Goal: Transaction & Acquisition: Purchase product/service

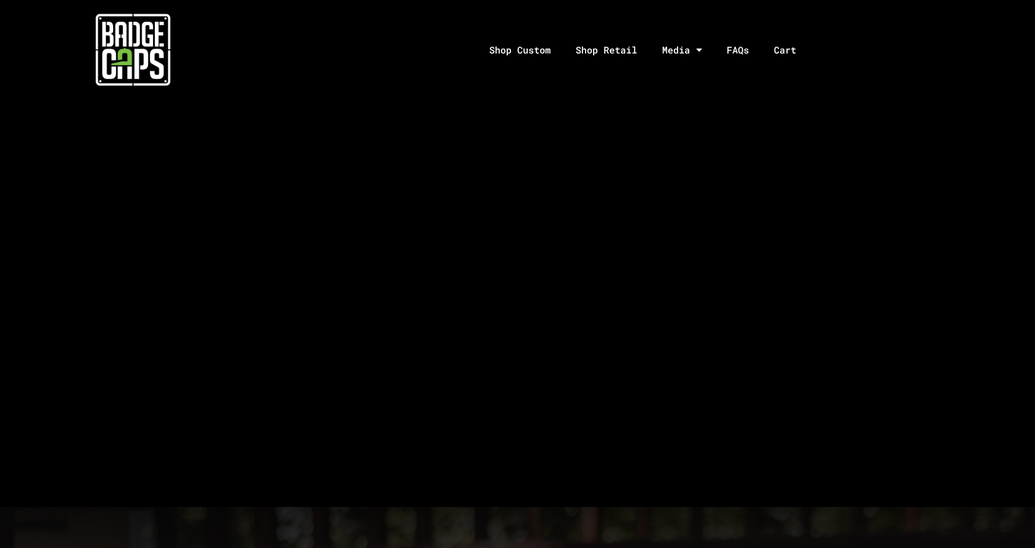
scroll to position [3508, 0]
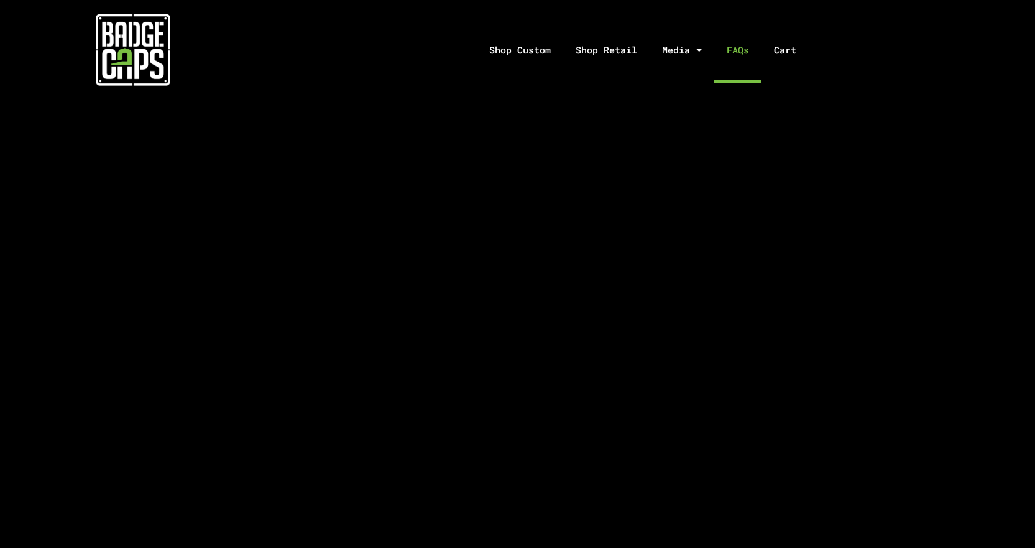
click at [731, 49] on link "FAQs" at bounding box center [737, 49] width 47 height 65
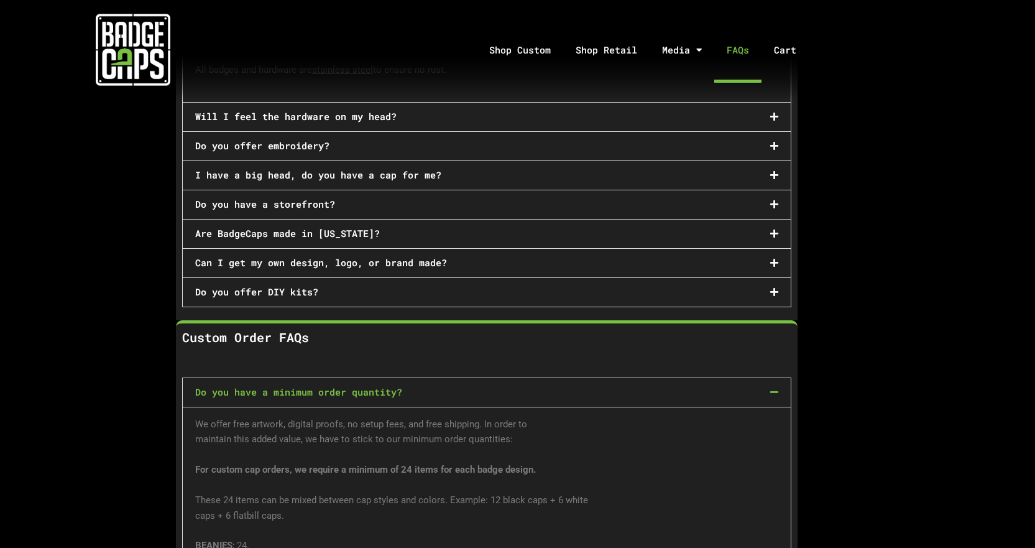
scroll to position [311, 0]
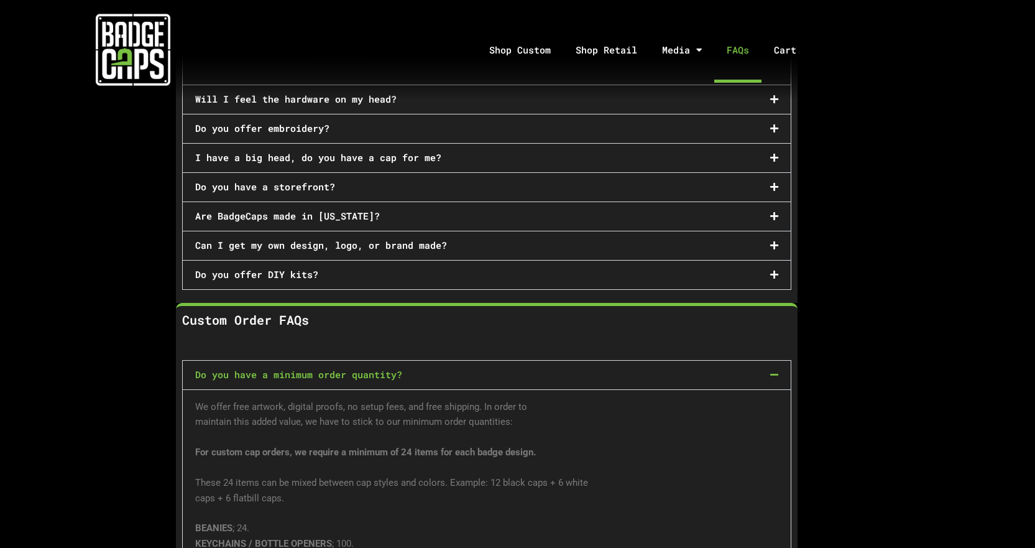
click at [771, 155] on icon at bounding box center [774, 157] width 8 height 9
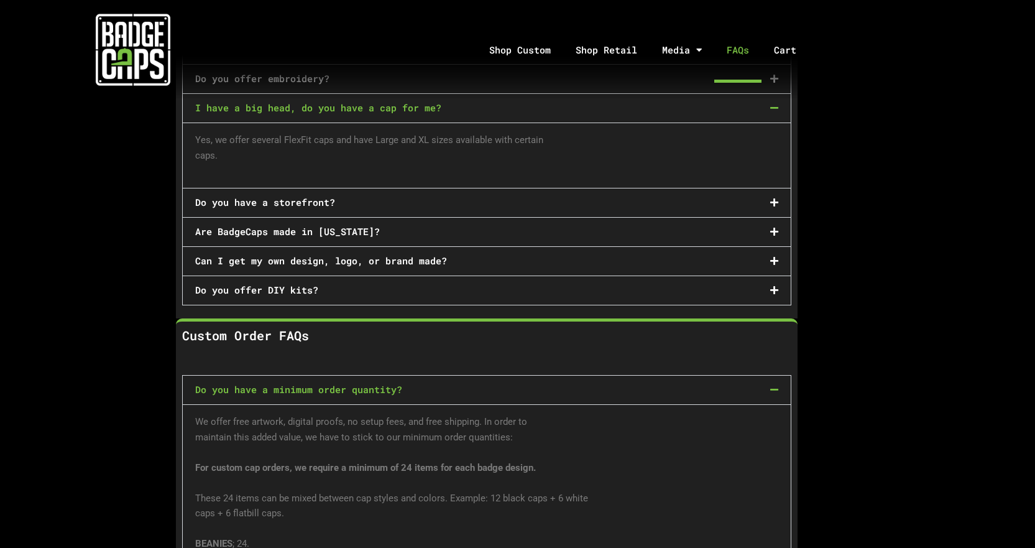
click at [773, 104] on icon at bounding box center [774, 107] width 8 height 9
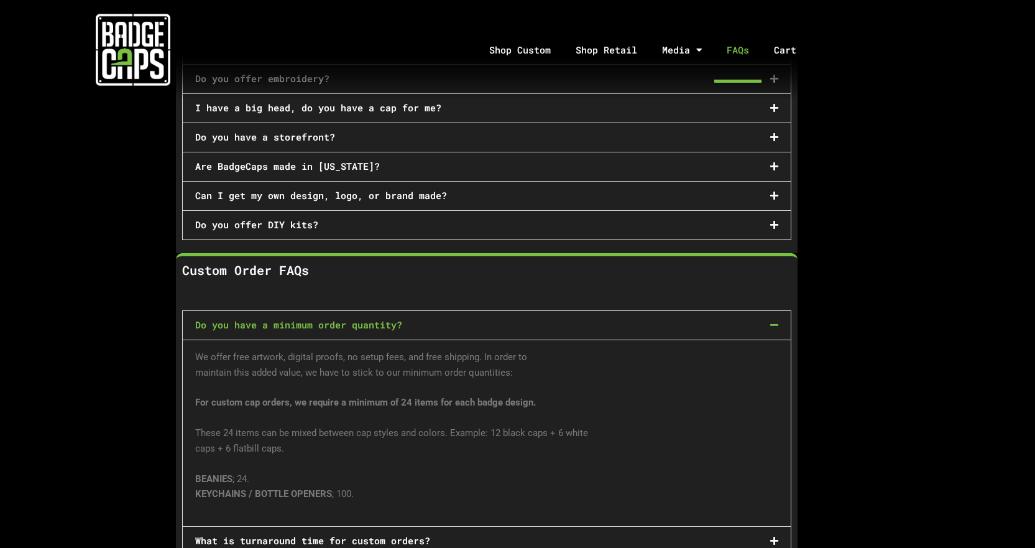
click at [776, 193] on icon at bounding box center [774, 195] width 8 height 9
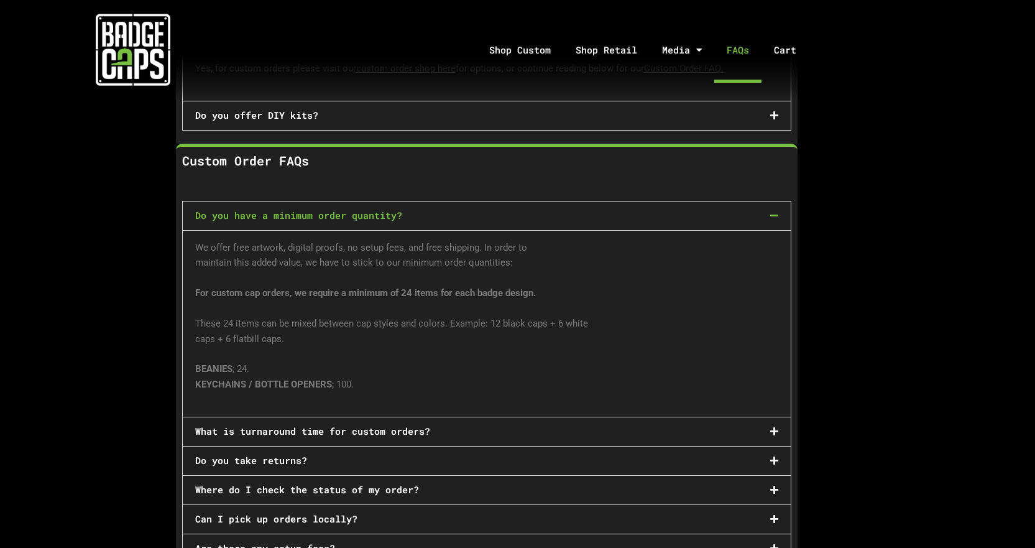
scroll to position [497, 0]
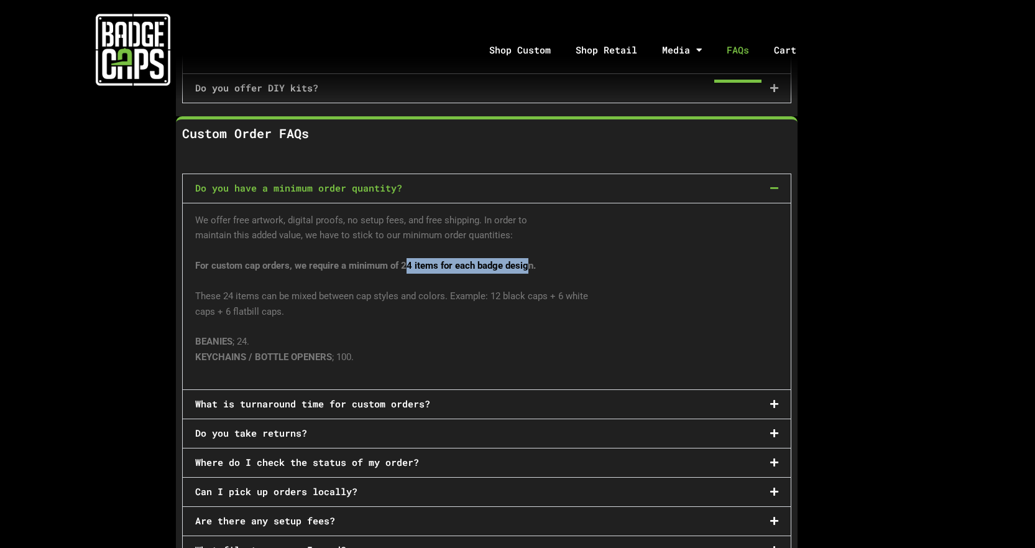
drag, startPoint x: 407, startPoint y: 259, endPoint x: 525, endPoint y: 255, distance: 118.2
click at [525, 260] on strong "For custom cap orders, we require a minimum of 24 items for each badge design." at bounding box center [365, 265] width 341 height 11
click at [533, 260] on strong "For custom cap orders, we require a minimum of 24 items for each badge design." at bounding box center [365, 265] width 341 height 11
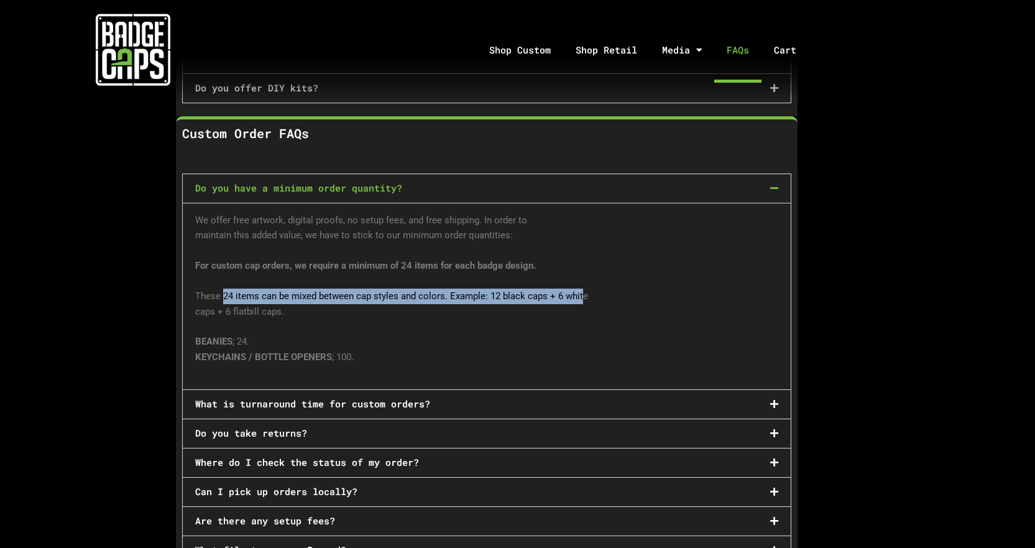
drag, startPoint x: 225, startPoint y: 290, endPoint x: 581, endPoint y: 293, distance: 355.6
click at [581, 293] on p "These 24 items can be mixed between cap styles and colors. Example: 12 black ca…" at bounding box center [486, 303] width 583 height 31
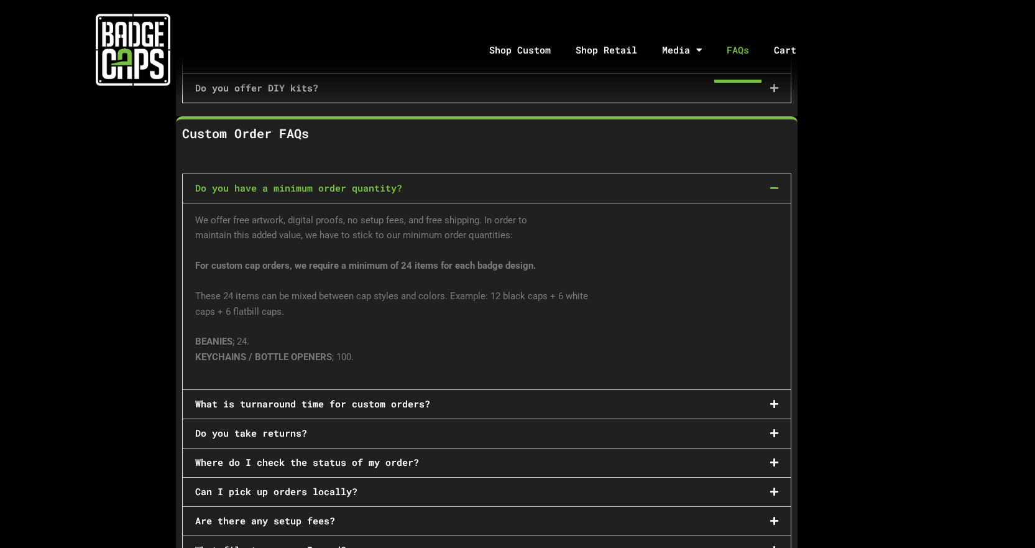
click at [262, 301] on p "These 24 items can be mixed between cap styles and colors. Example: 12 black ca…" at bounding box center [486, 303] width 583 height 31
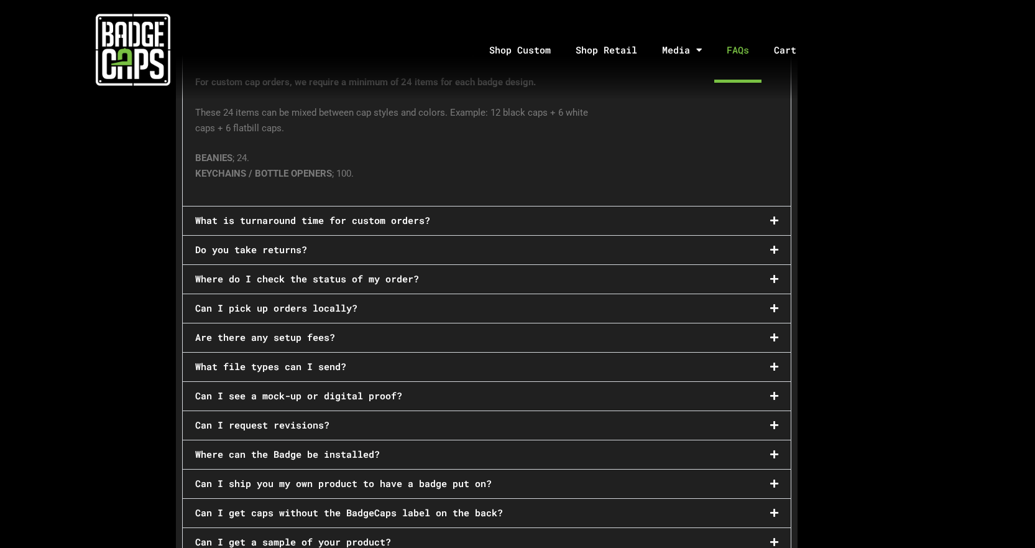
scroll to position [684, 0]
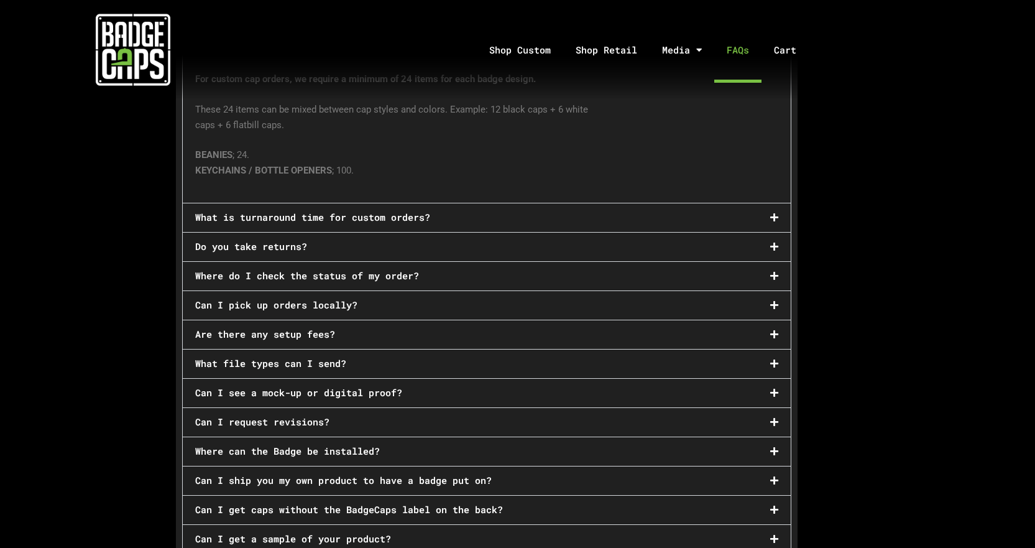
click at [774, 213] on icon at bounding box center [774, 217] width 8 height 9
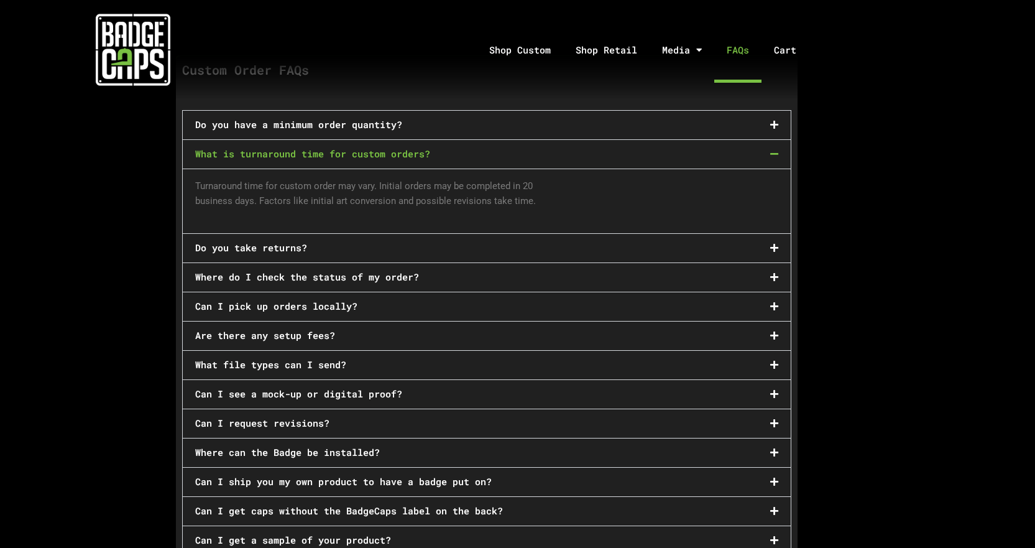
scroll to position [559, 0]
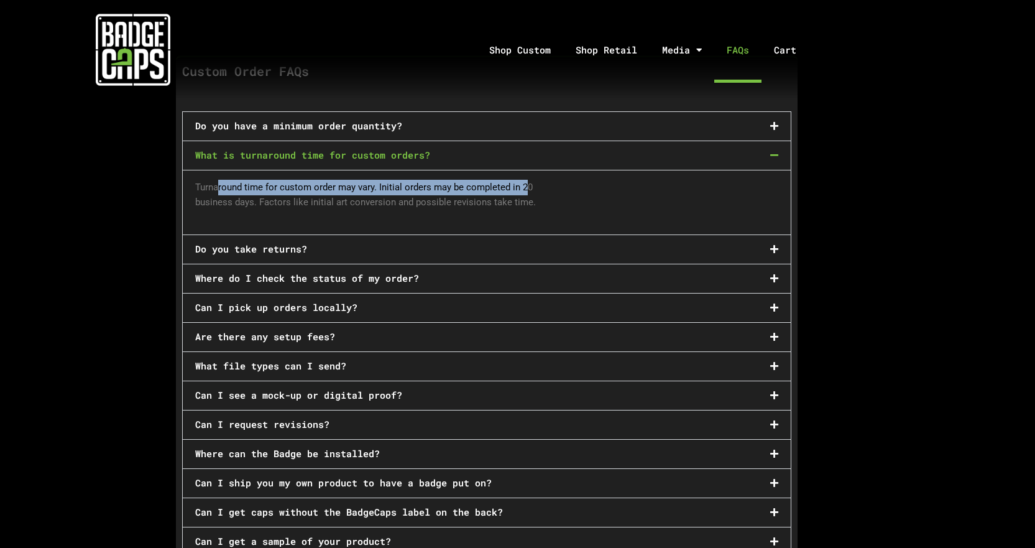
drag, startPoint x: 246, startPoint y: 179, endPoint x: 527, endPoint y: 183, distance: 281.6
click at [527, 183] on p "Turnaround time for custom order may vary. Initial orders may be completed in 2…" at bounding box center [486, 195] width 583 height 31
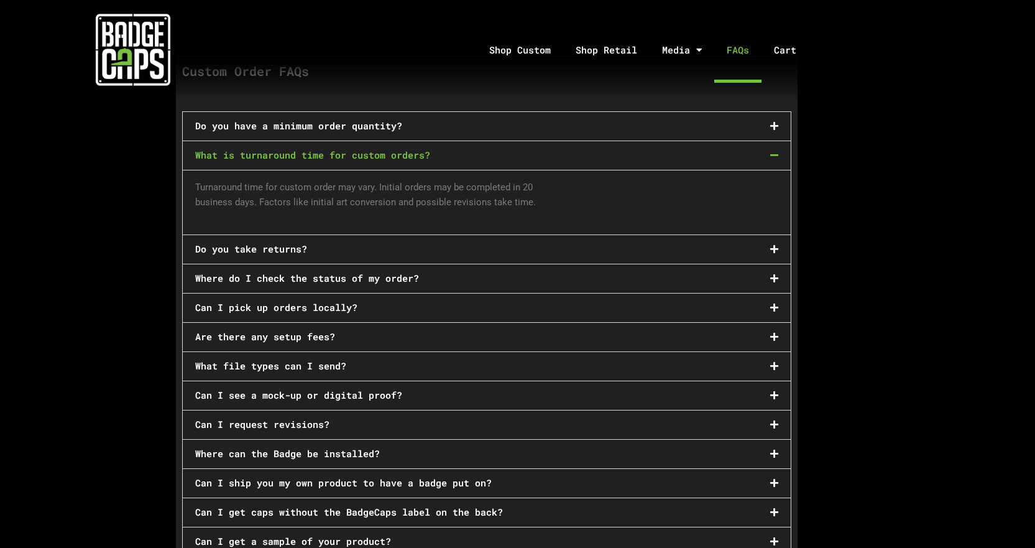
click at [531, 184] on p "Turnaround time for custom order may vary. Initial orders may be completed in 2…" at bounding box center [486, 195] width 583 height 31
drag, startPoint x: 310, startPoint y: 201, endPoint x: 519, endPoint y: 204, distance: 209.5
click at [519, 204] on p "Turnaround time for custom order may vary. Initial orders may be completed in 2…" at bounding box center [486, 195] width 583 height 31
click at [603, 198] on p "Turnaround time for custom order may vary. Initial orders may be completed in 2…" at bounding box center [486, 195] width 583 height 31
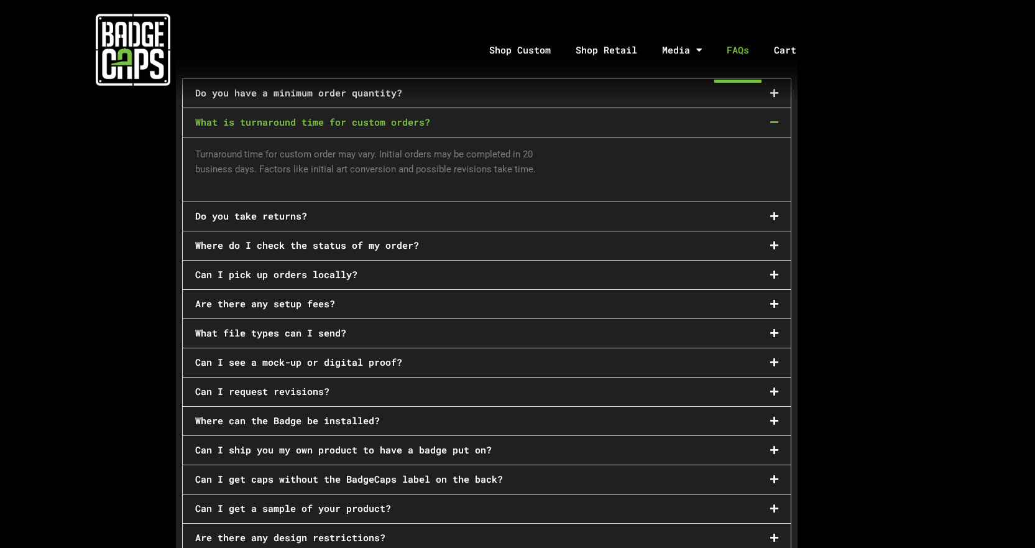
scroll to position [622, 0]
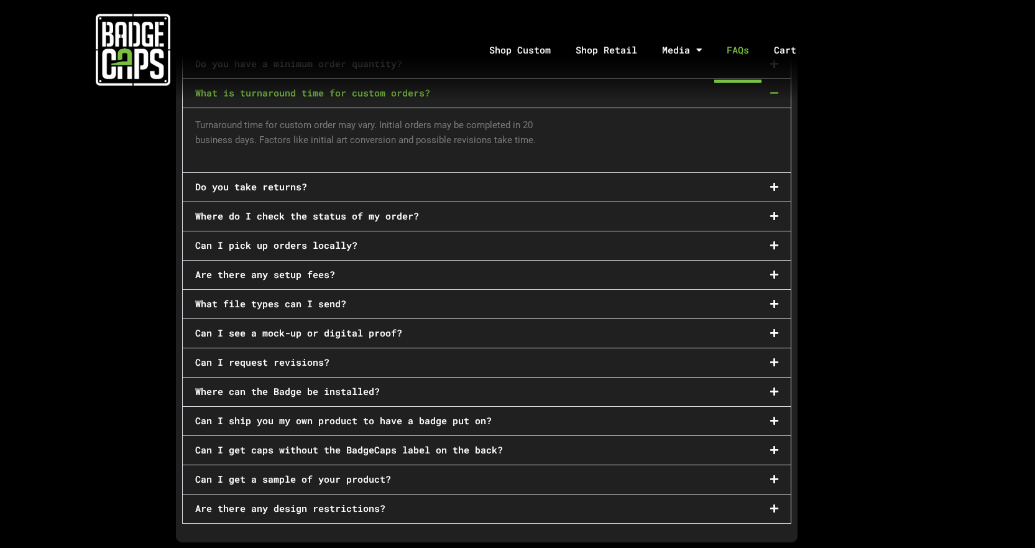
click at [770, 416] on icon at bounding box center [774, 420] width 8 height 9
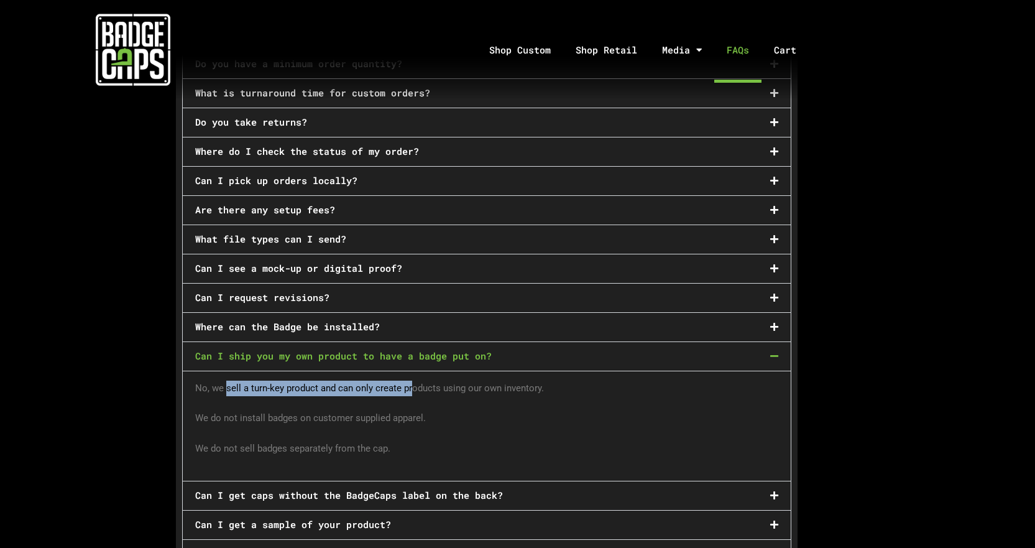
drag, startPoint x: 225, startPoint y: 379, endPoint x: 411, endPoint y: 381, distance: 186.5
click at [411, 381] on p "No, we sell a turn-key product and can only create products using our own inven…" at bounding box center [486, 388] width 583 height 16
click at [431, 380] on p "No, we sell a turn-key product and can only create products using our own inven…" at bounding box center [486, 388] width 583 height 16
click at [773, 351] on icon at bounding box center [774, 355] width 8 height 9
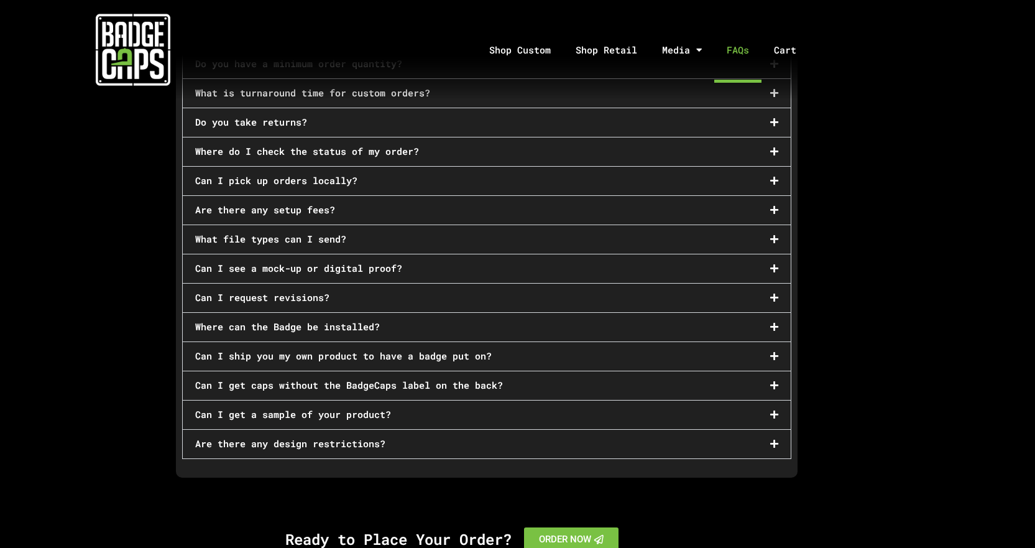
click at [769, 380] on span at bounding box center [771, 385] width 14 height 10
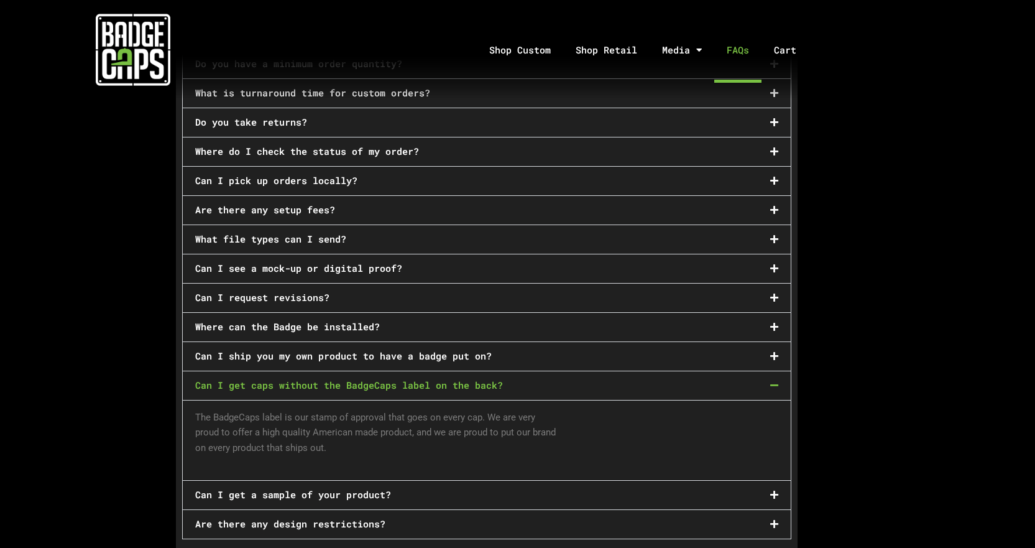
click at [776, 380] on icon at bounding box center [774, 384] width 8 height 9
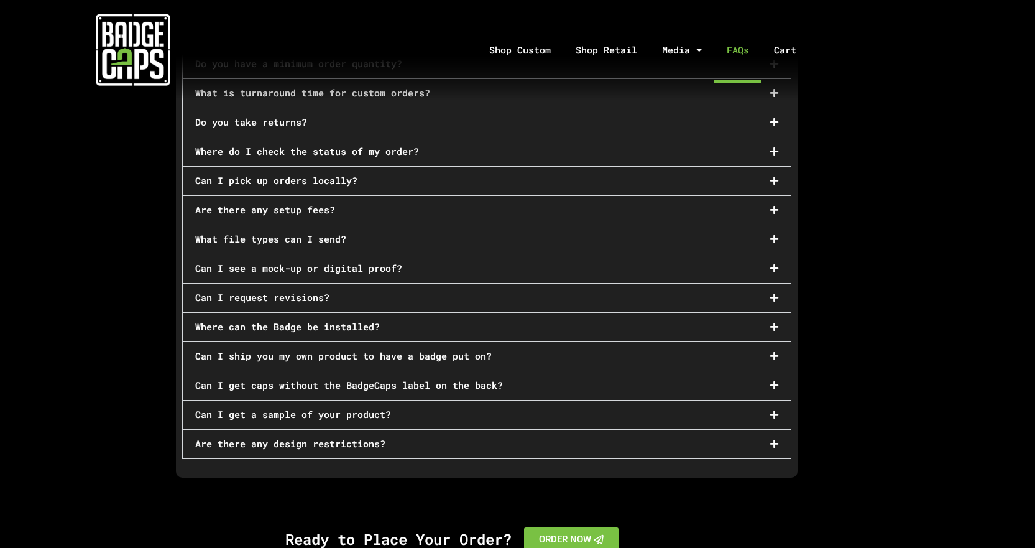
click at [771, 410] on icon at bounding box center [774, 414] width 8 height 9
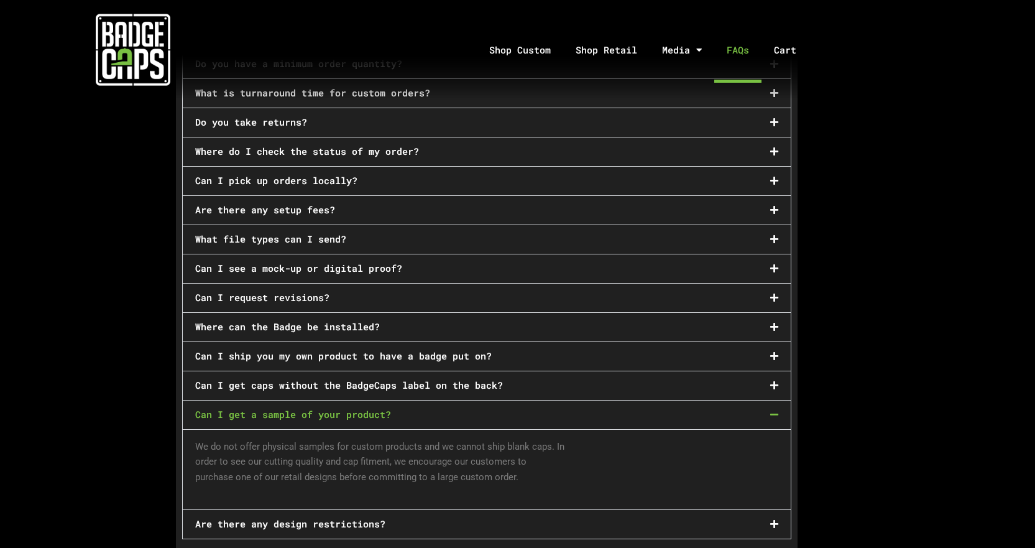
click at [775, 410] on icon at bounding box center [774, 414] width 8 height 9
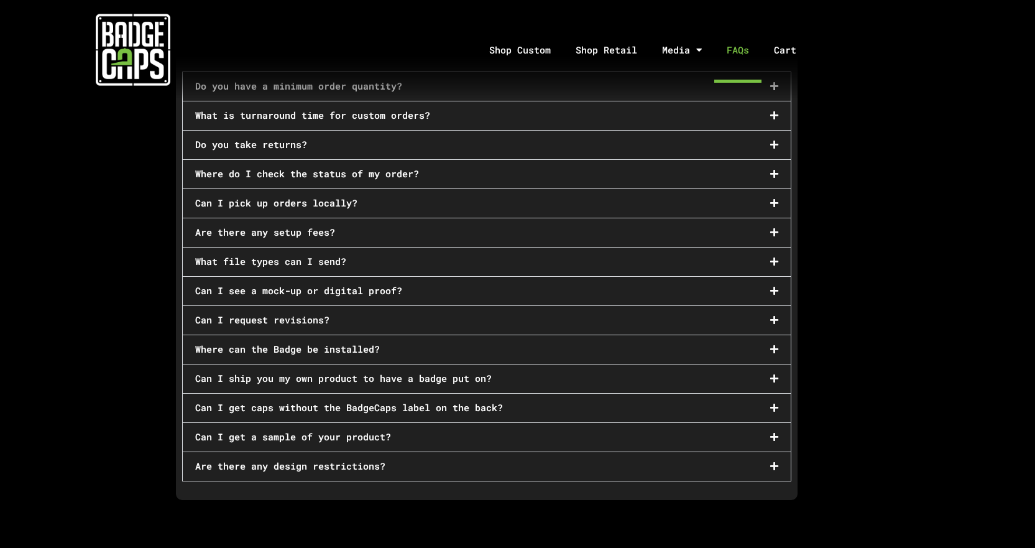
scroll to position [288, 0]
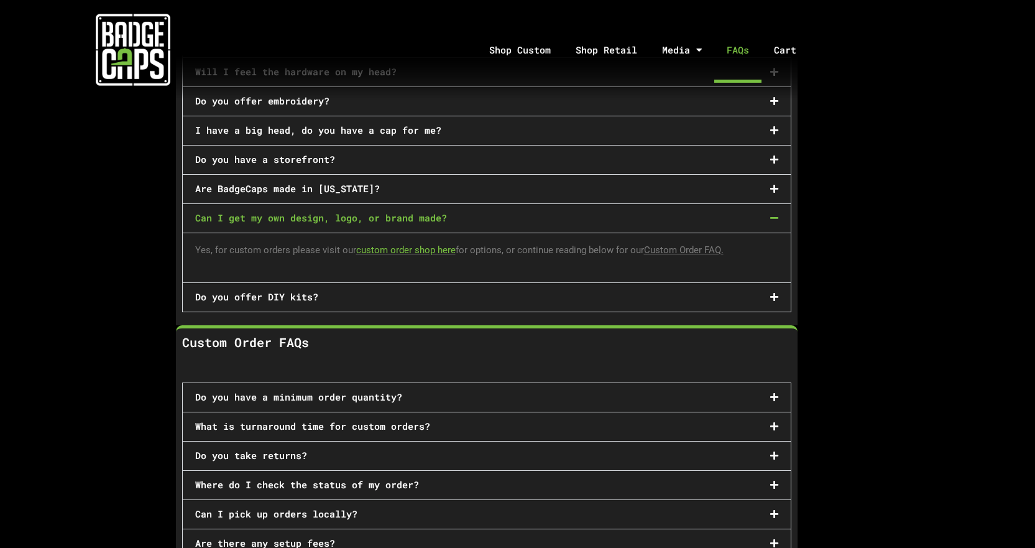
click at [402, 248] on link "custom order shop here" at bounding box center [405, 249] width 99 height 11
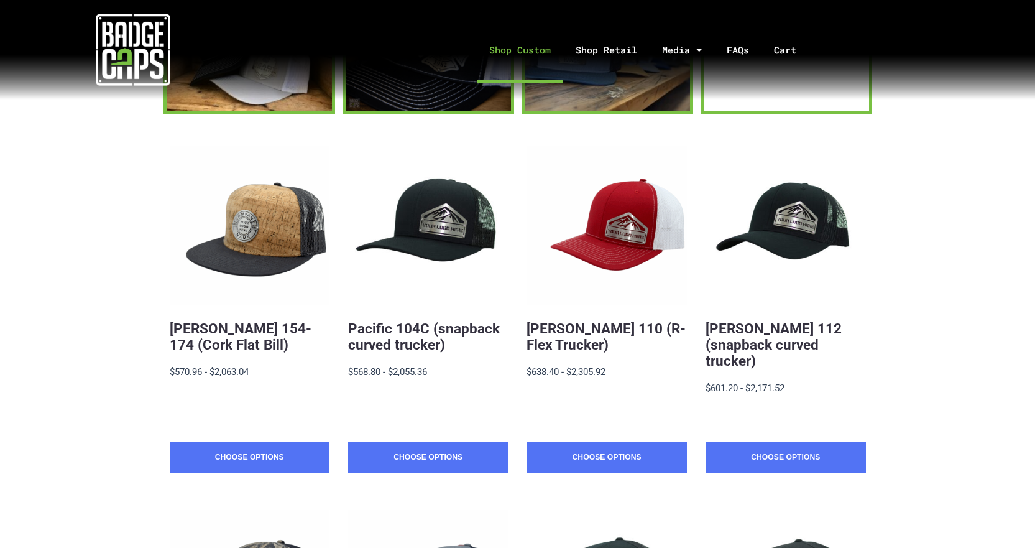
scroll to position [186, 0]
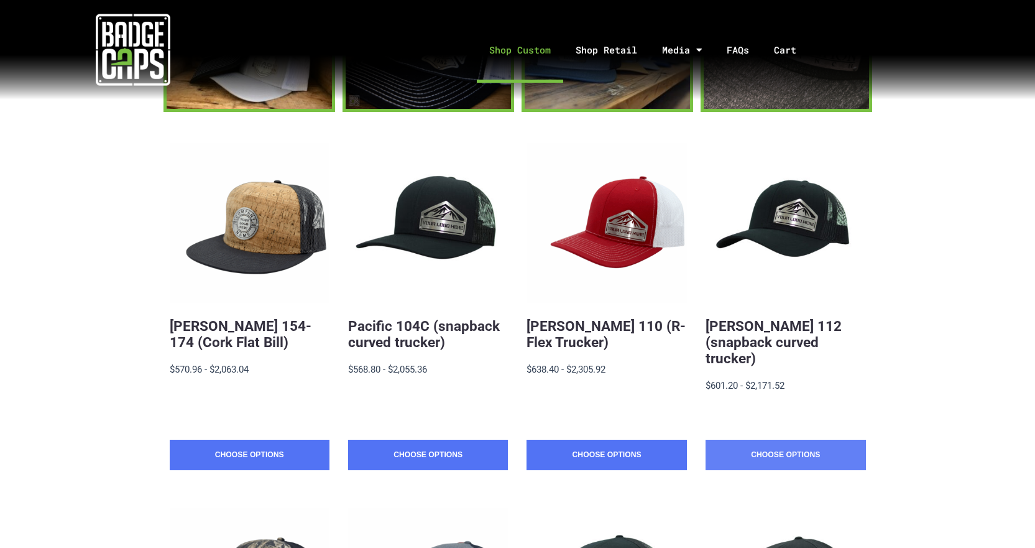
click at [788, 439] on link "Choose Options" at bounding box center [786, 454] width 160 height 31
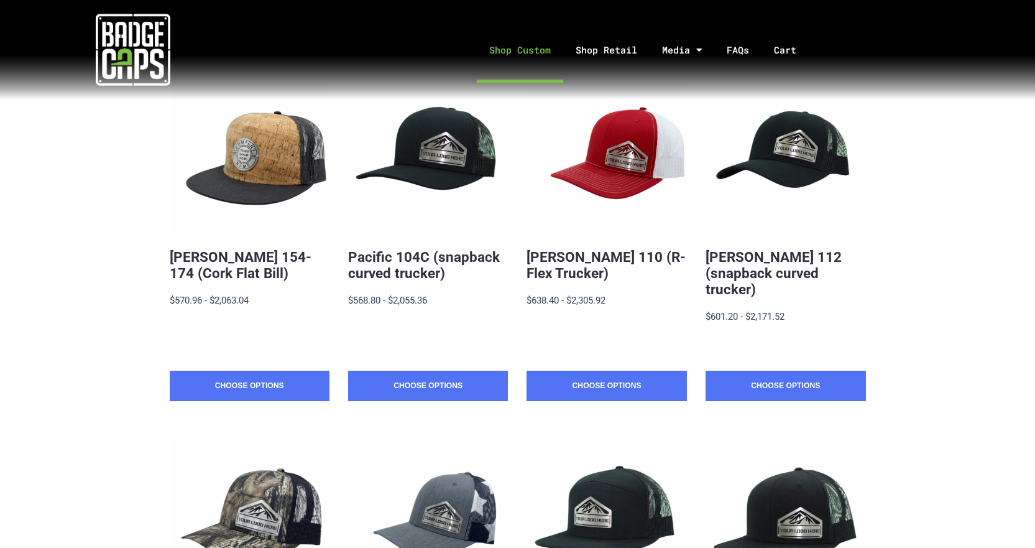
scroll to position [249, 0]
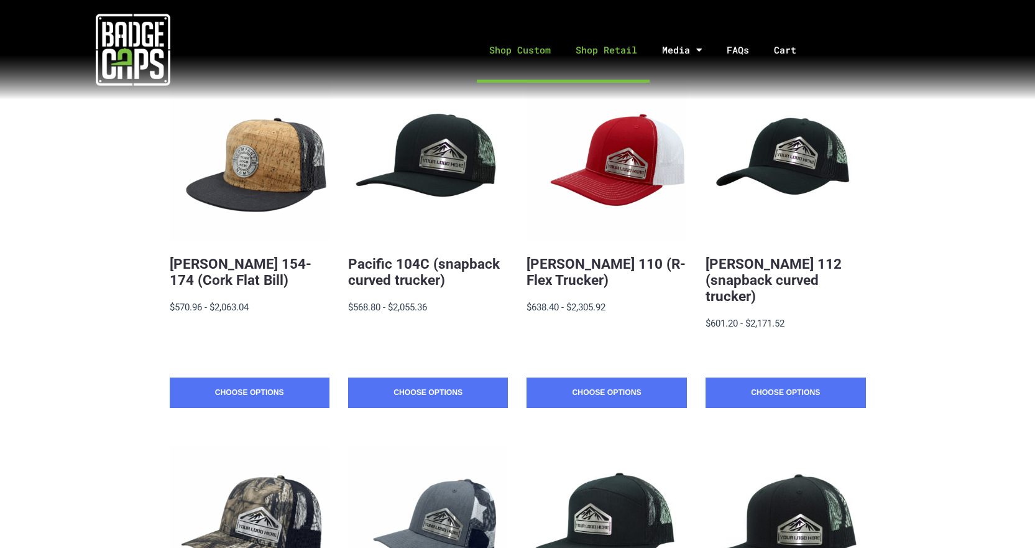
click at [613, 48] on link "Shop Retail" at bounding box center [606, 49] width 86 height 65
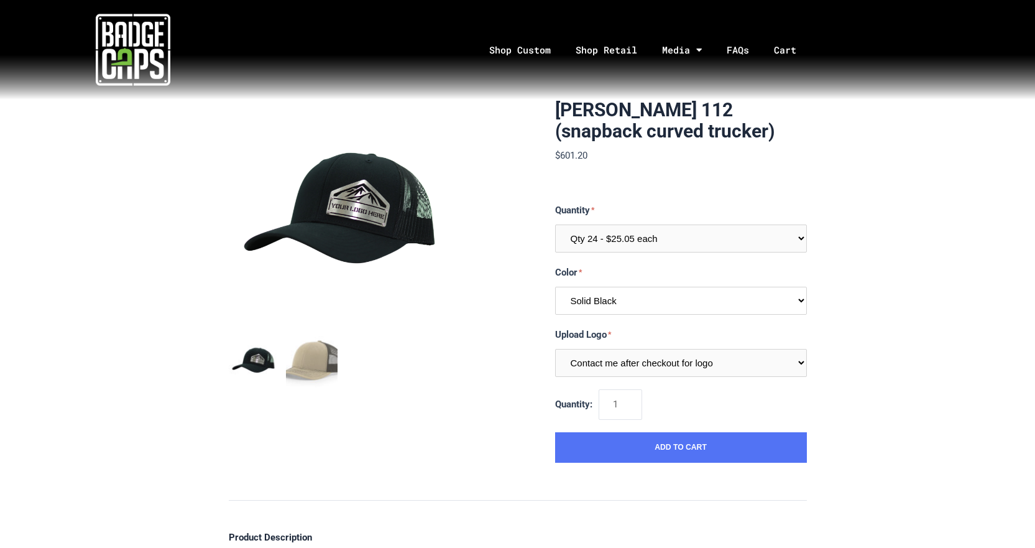
click at [756, 296] on select "Multiple Colors (Finalize After Checkout) Solid Black Black / Charcoal Charcoal…" at bounding box center [681, 301] width 252 height 28
click at [555, 287] on select "Multiple Colors (Finalize After Checkout) Solid Black Black / Charcoal Charcoal…" at bounding box center [681, 301] width 252 height 28
click at [788, 302] on select "Multiple Colors (Finalize After Checkout) Solid Black Black / Charcoal Charcoal…" at bounding box center [681, 301] width 252 height 28
click at [555, 287] on select "Multiple Colors (Finalize After Checkout) Solid Black Black / Charcoal Charcoal…" at bounding box center [681, 301] width 252 height 28
click at [743, 306] on select "Multiple Colors (Finalize After Checkout) Solid Black Black / Charcoal Charcoal…" at bounding box center [681, 301] width 252 height 28
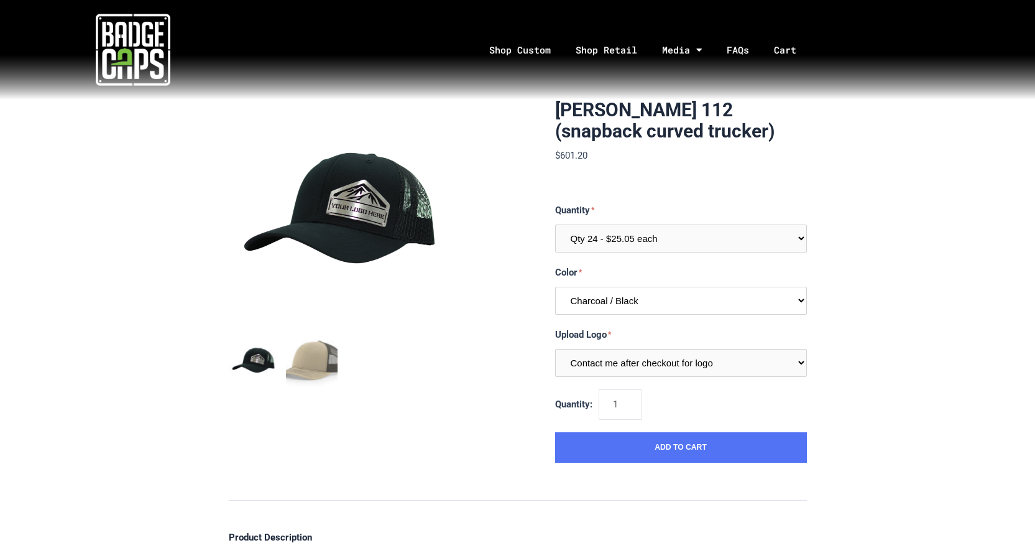
select select "239"
click at [555, 287] on select "Multiple Colors (Finalize After Checkout) Solid Black Black / Charcoal Charcoal…" at bounding box center [681, 301] width 252 height 28
click at [855, 320] on div "Richardson 112 (snapback curved trucker) $601.20 MSRP: $601.20 0 reviews SKU: R…" at bounding box center [517, 549] width 1035 height 901
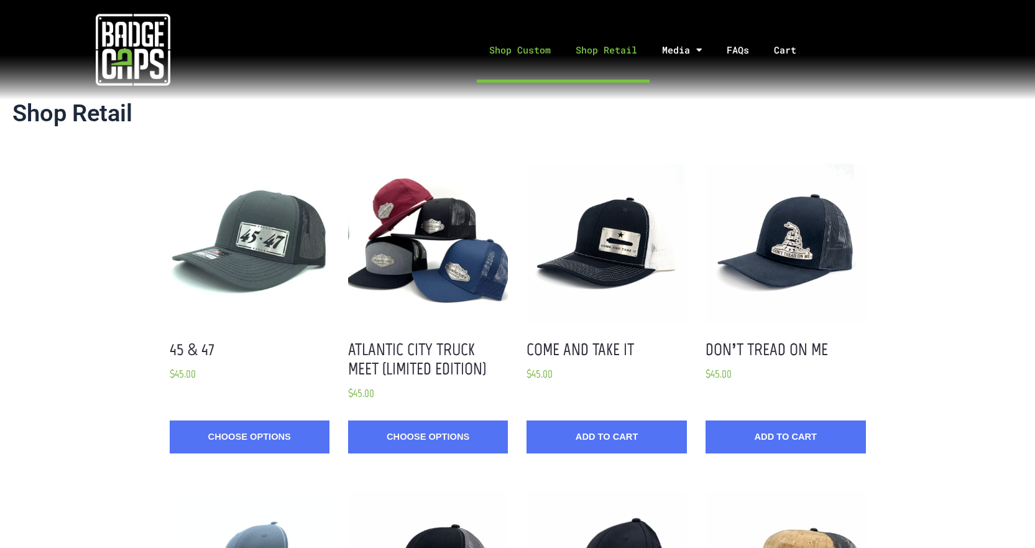
click at [520, 51] on link "Shop Custom" at bounding box center [520, 49] width 86 height 65
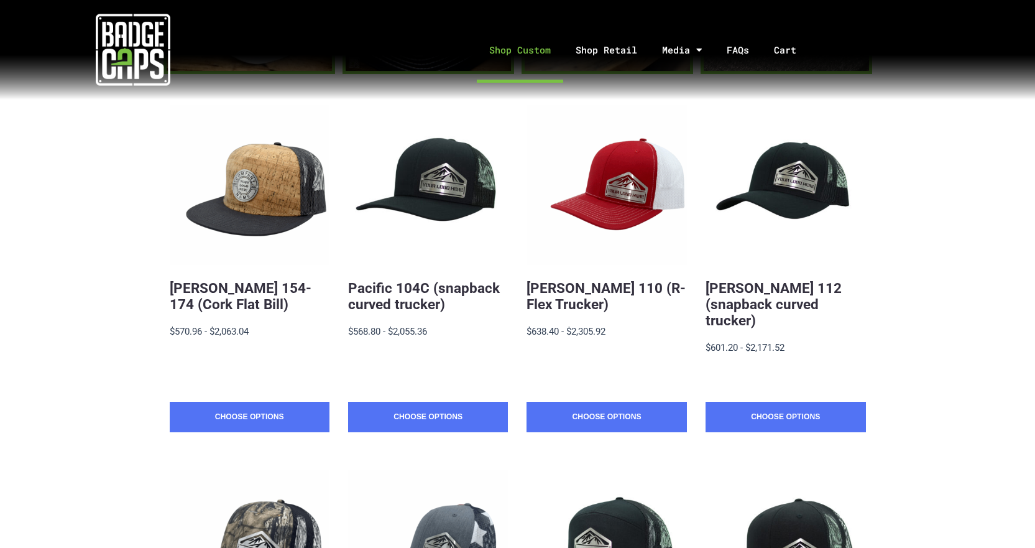
scroll to position [249, 0]
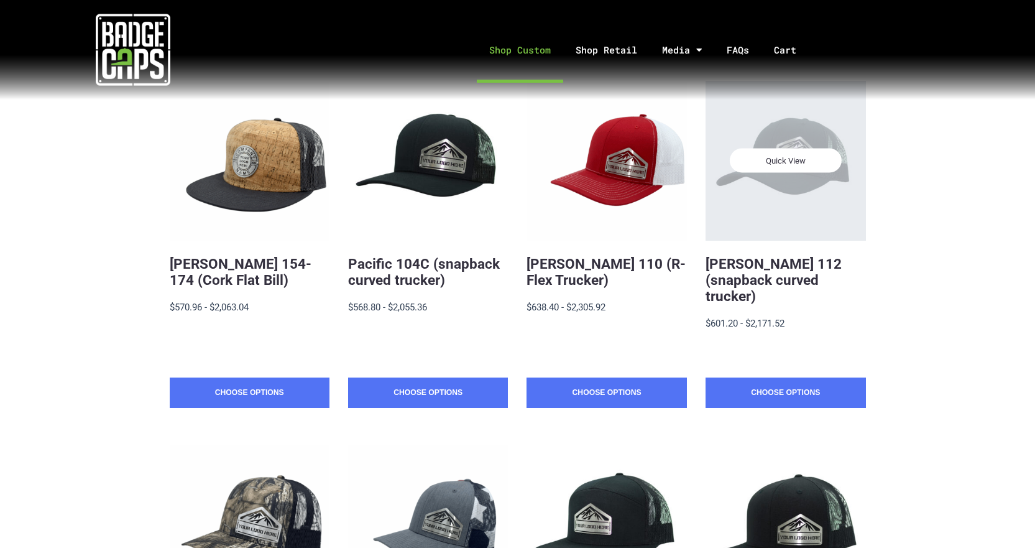
click at [769, 161] on span "Quick View" at bounding box center [786, 161] width 112 height 24
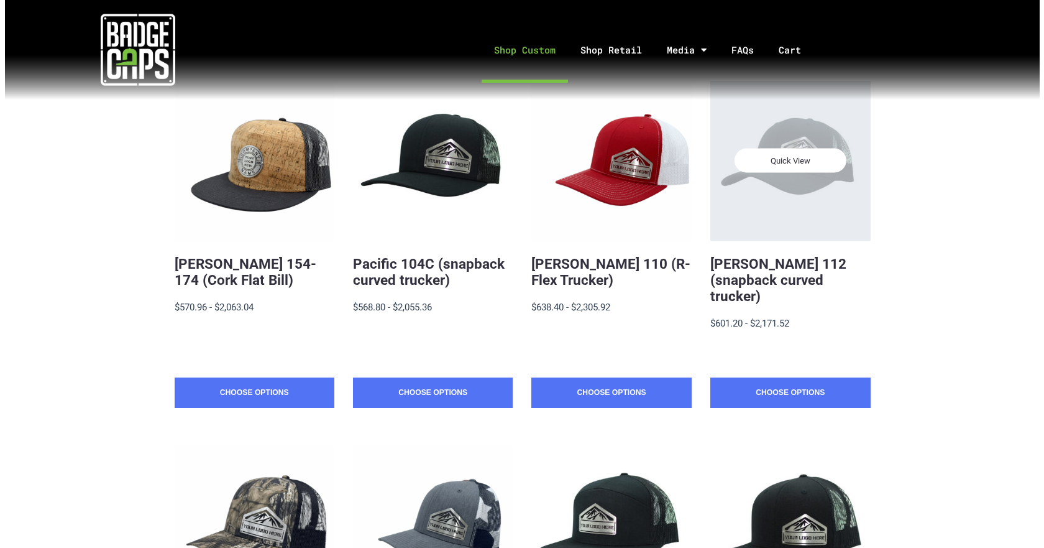
scroll to position [0, 0]
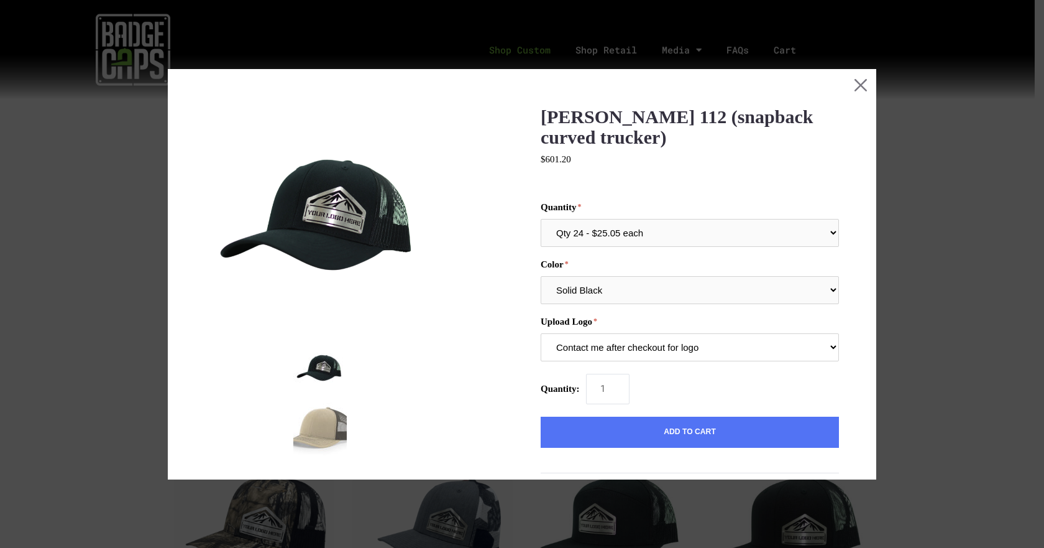
click at [702, 345] on select "Contact me after checkout for logo" at bounding box center [690, 347] width 298 height 28
click at [834, 319] on section "[PERSON_NAME] 112 (snapback curved trucker) $601.20 MSRP: $601.20 0 reviews SKU…" at bounding box center [522, 434] width 709 height 730
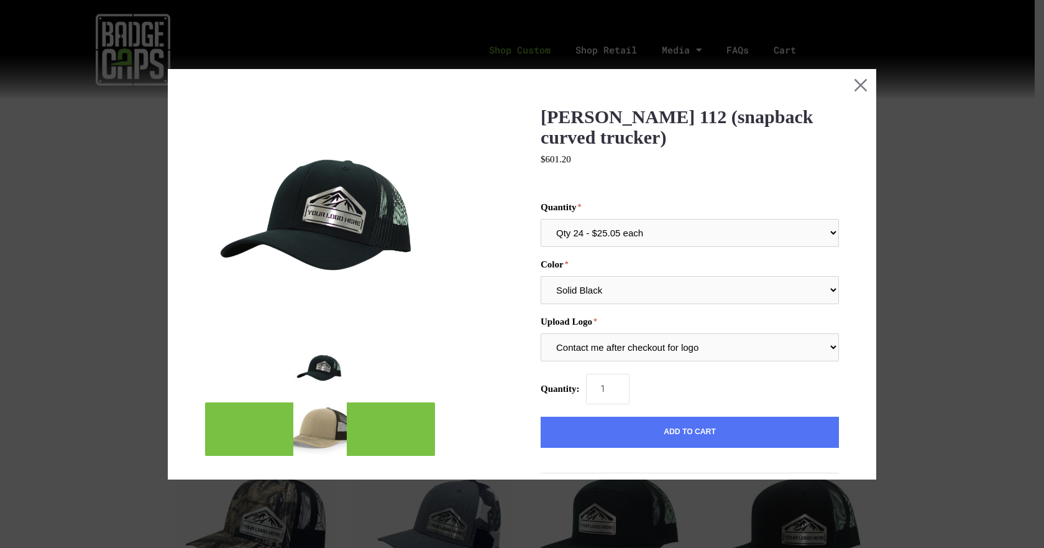
click at [327, 425] on img "mark as featured image" at bounding box center [319, 428] width 53 height 53
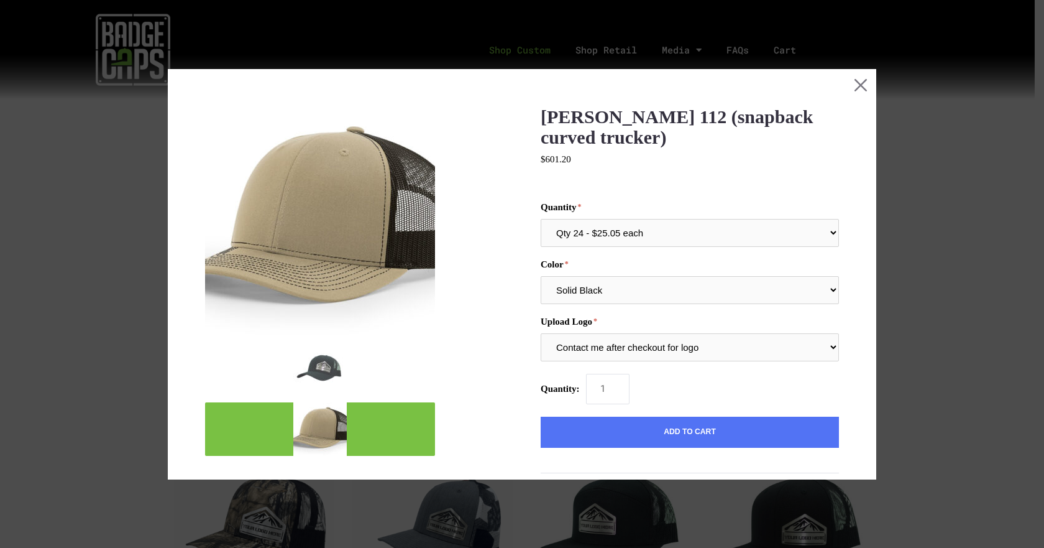
click at [408, 425] on button "mark as featured image" at bounding box center [320, 428] width 230 height 53
click at [267, 422] on button "mark as featured image" at bounding box center [320, 428] width 230 height 53
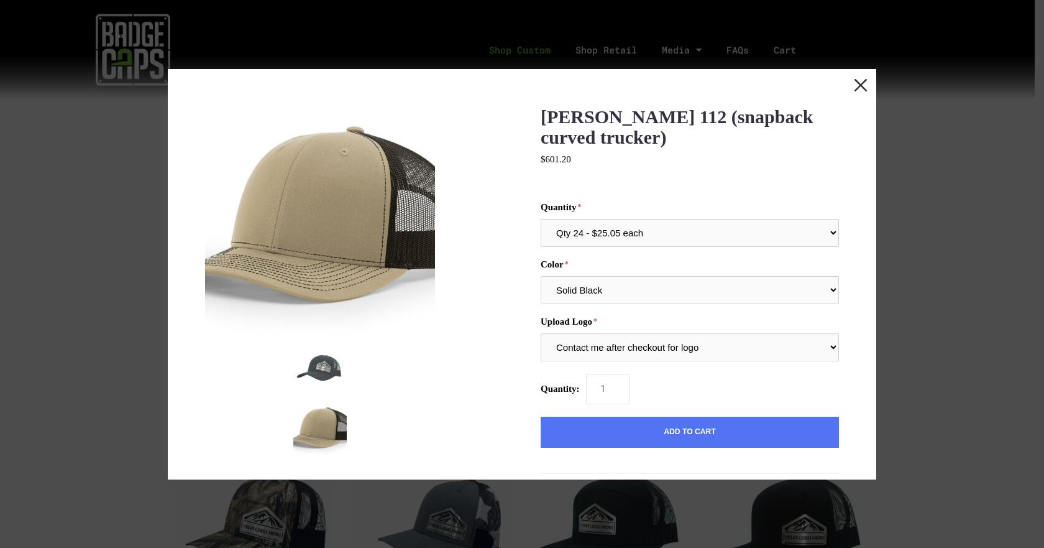
click at [852, 88] on button "Close this dialog window" at bounding box center [860, 84] width 31 height 31
